Goal: Task Accomplishment & Management: Use online tool/utility

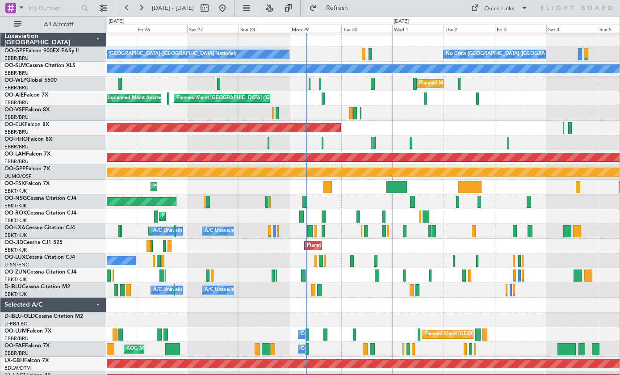
scroll to position [2, 0]
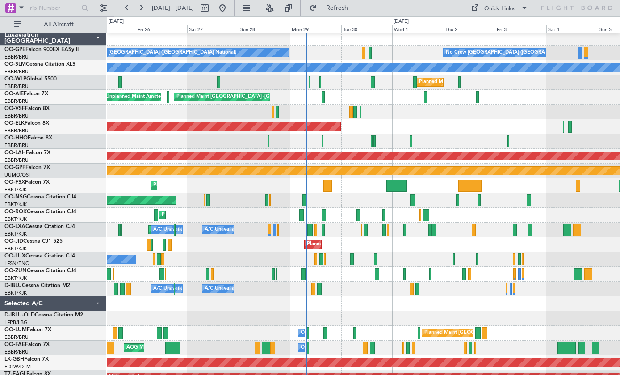
click at [328, 187] on div at bounding box center [328, 186] width 8 height 12
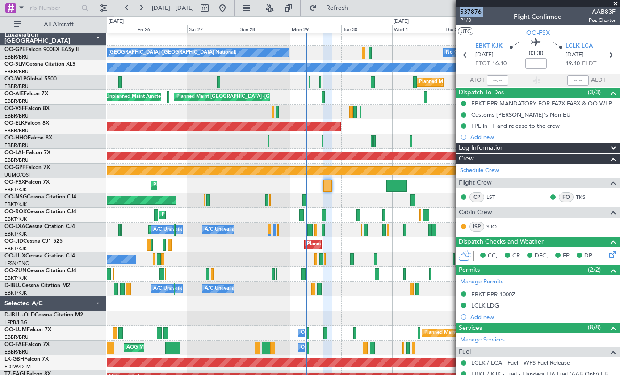
click at [614, 5] on span at bounding box center [615, 4] width 9 height 8
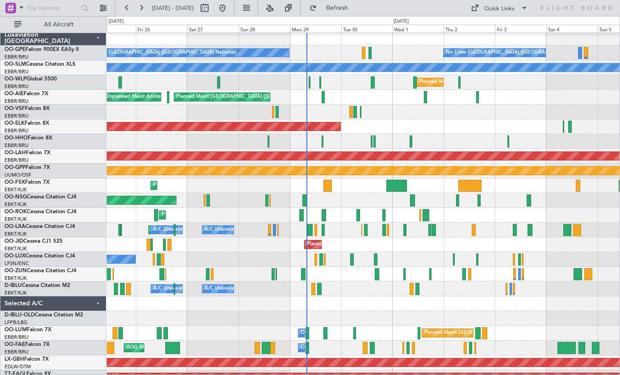
click at [400, 184] on div at bounding box center [397, 186] width 21 height 12
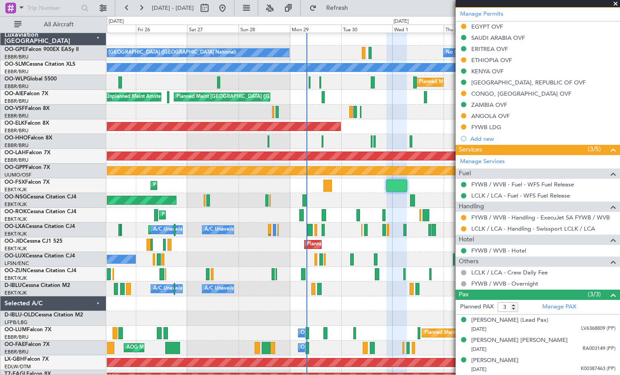
scroll to position [254, 0]
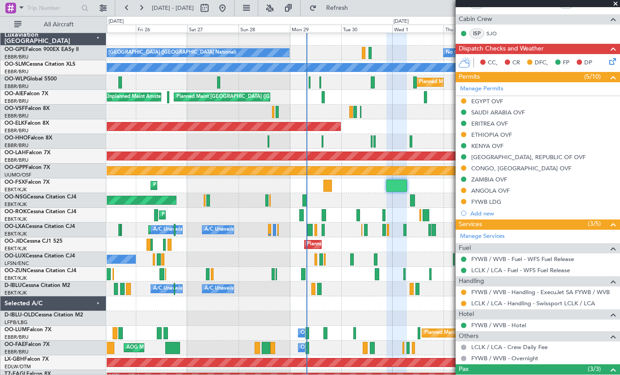
click at [616, 0] on span at bounding box center [615, 4] width 9 height 8
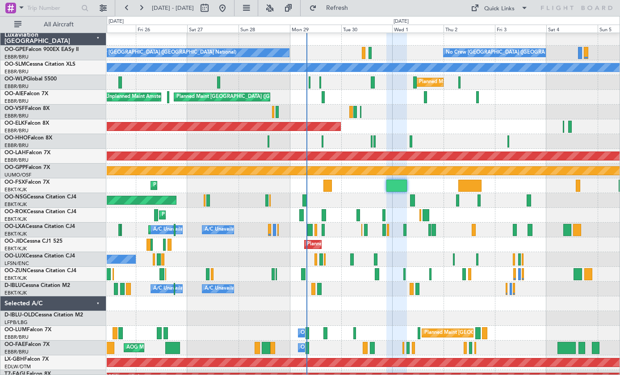
type input "0"
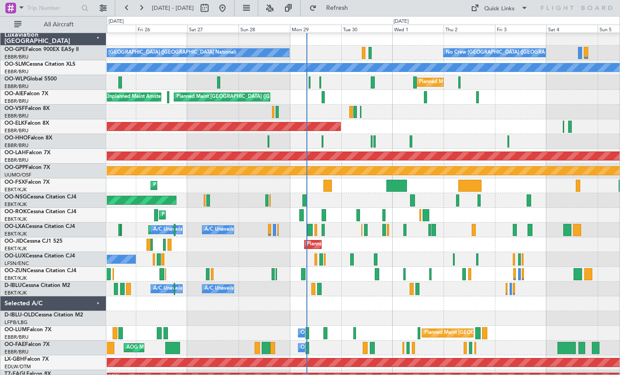
click at [470, 184] on div at bounding box center [469, 186] width 23 height 12
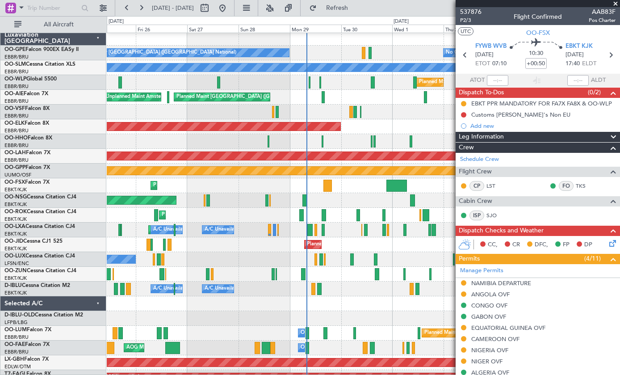
click at [616, 5] on span at bounding box center [615, 4] width 9 height 8
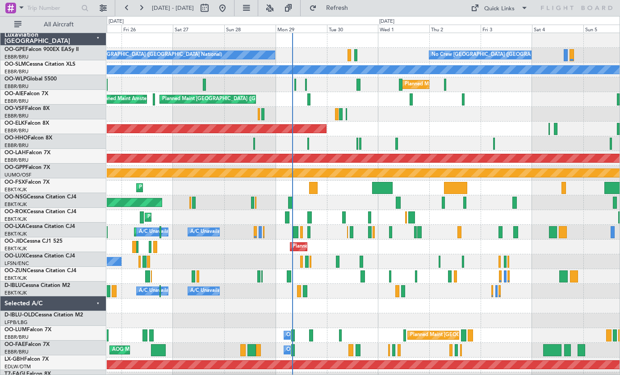
scroll to position [0, 0]
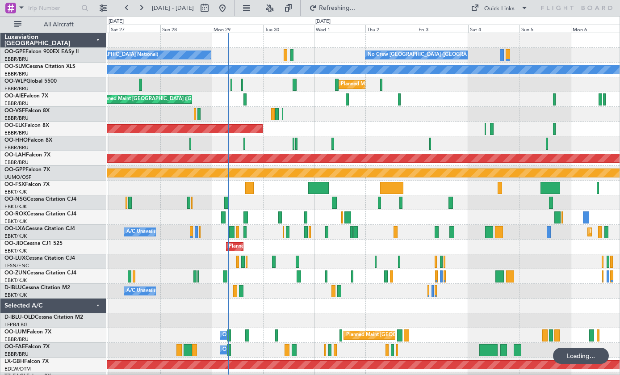
click at [500, 186] on div at bounding box center [500, 188] width 4 height 12
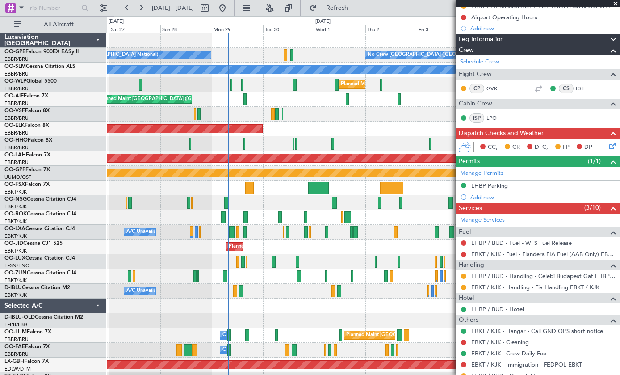
scroll to position [95, 0]
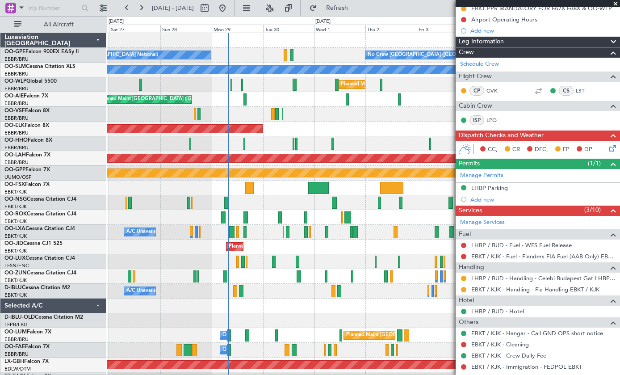
click at [614, 0] on span at bounding box center [615, 4] width 9 height 8
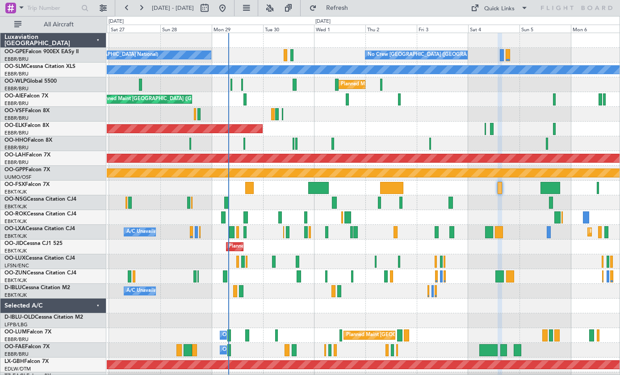
scroll to position [0, 0]
click at [552, 187] on div at bounding box center [551, 188] width 20 height 12
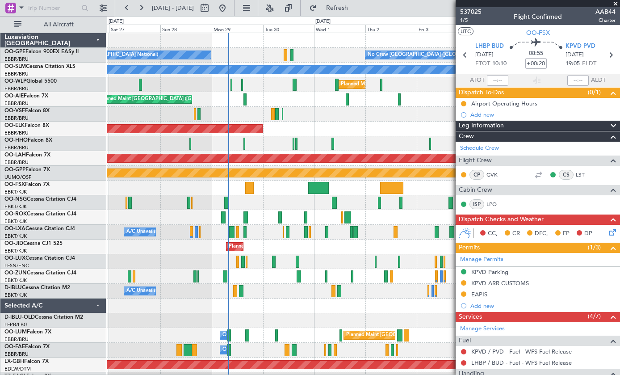
click at [252, 186] on div at bounding box center [249, 188] width 8 height 12
type input "0"
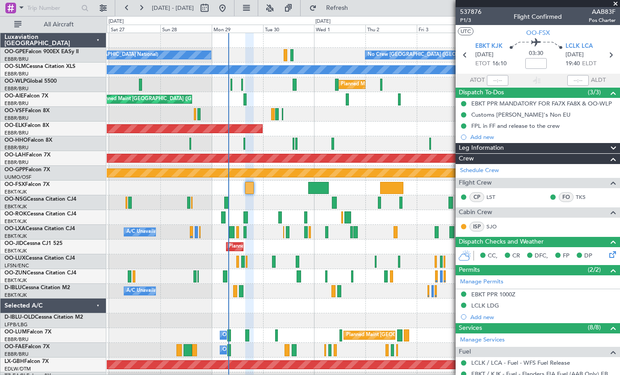
click at [615, 3] on span at bounding box center [615, 4] width 9 height 8
